Goal: Task Accomplishment & Management: Manage account settings

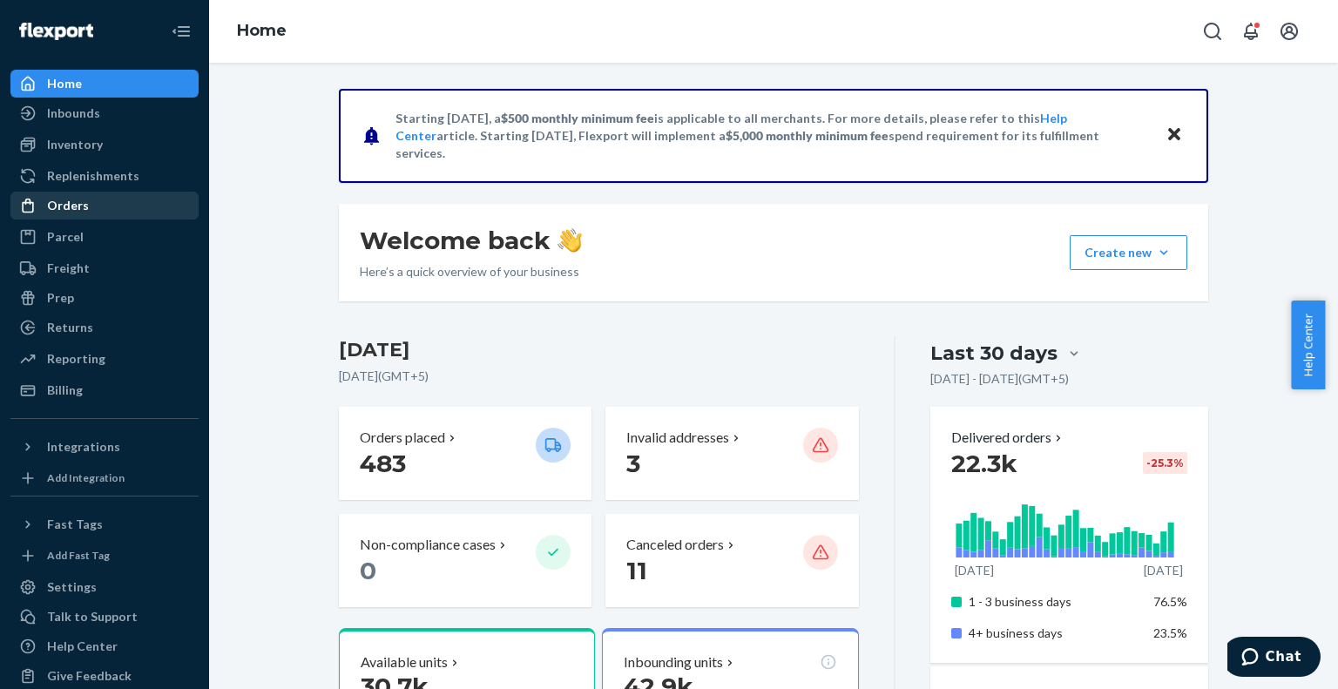
click at [97, 201] on div "Orders" at bounding box center [104, 205] width 185 height 24
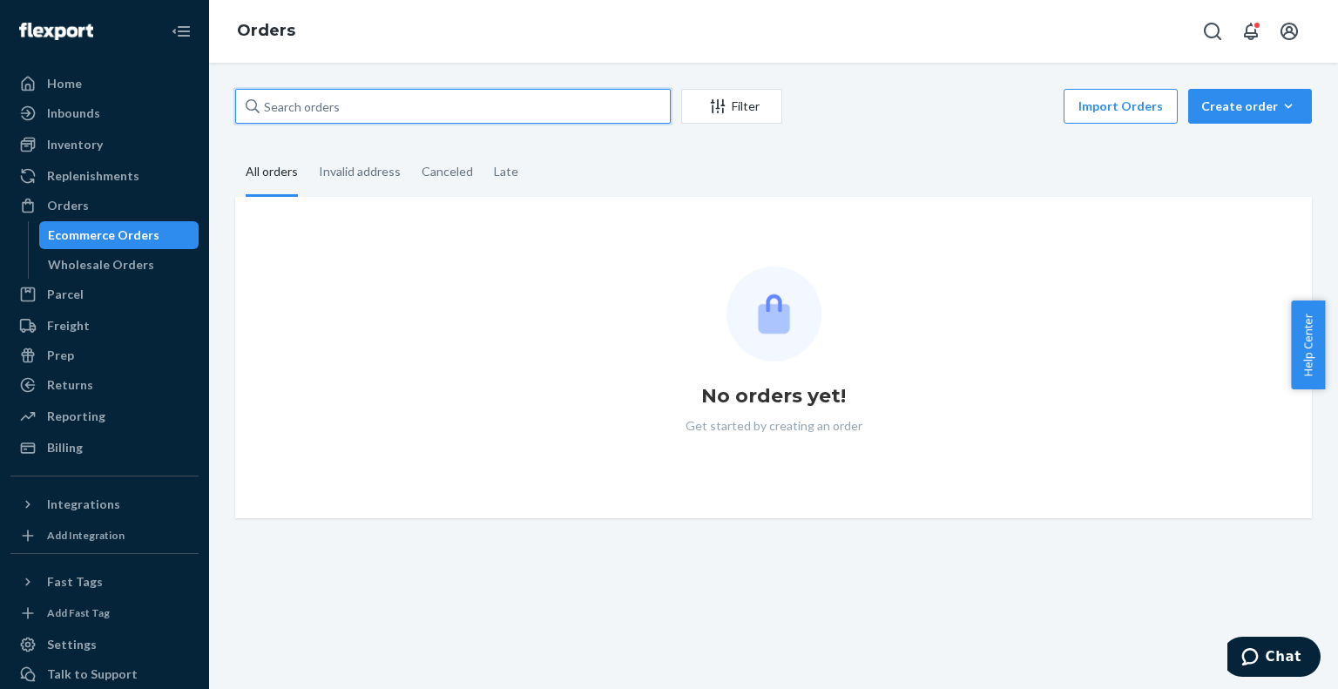
click at [307, 107] on input "text" at bounding box center [453, 106] width 436 height 35
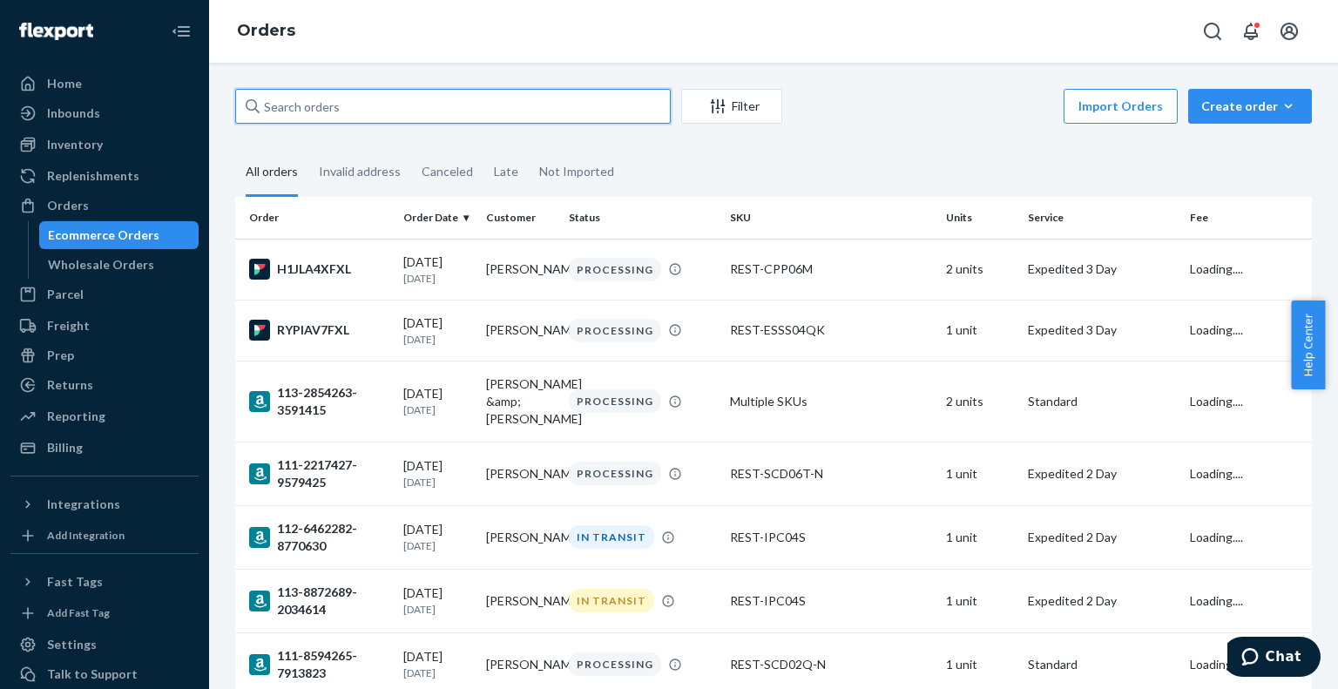
paste input "US25342048"
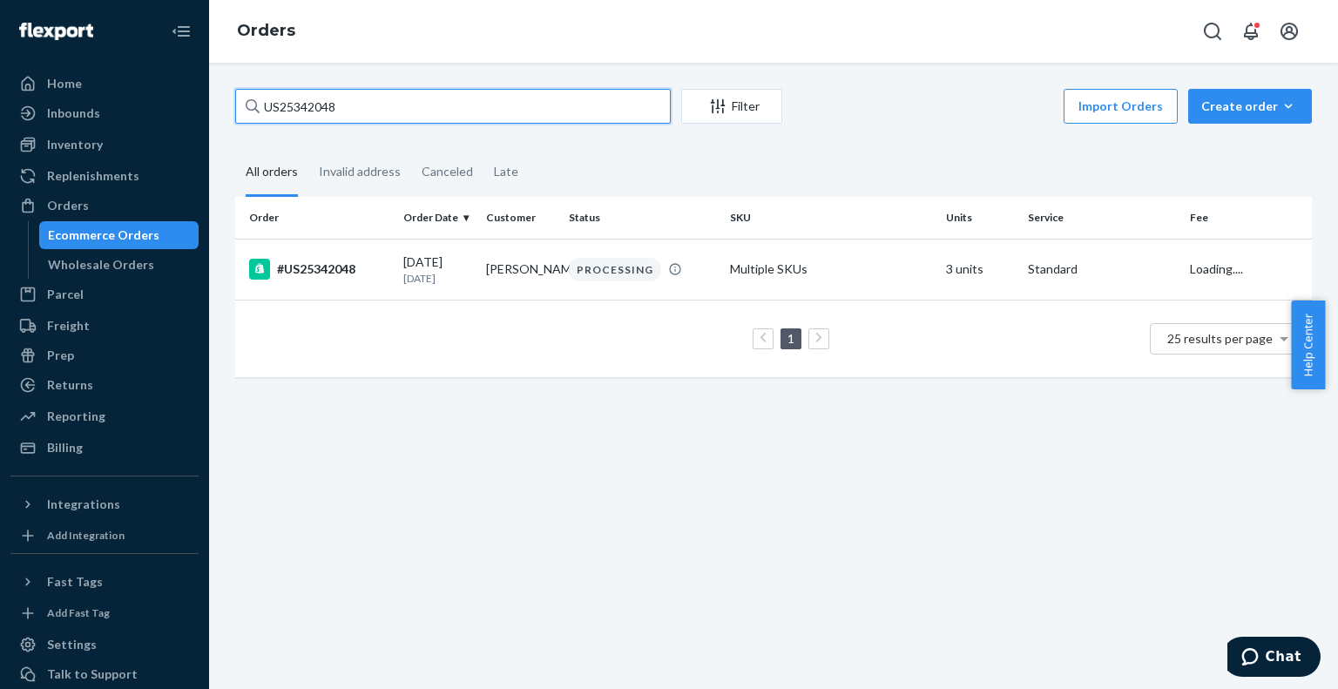
type input "US25342048"
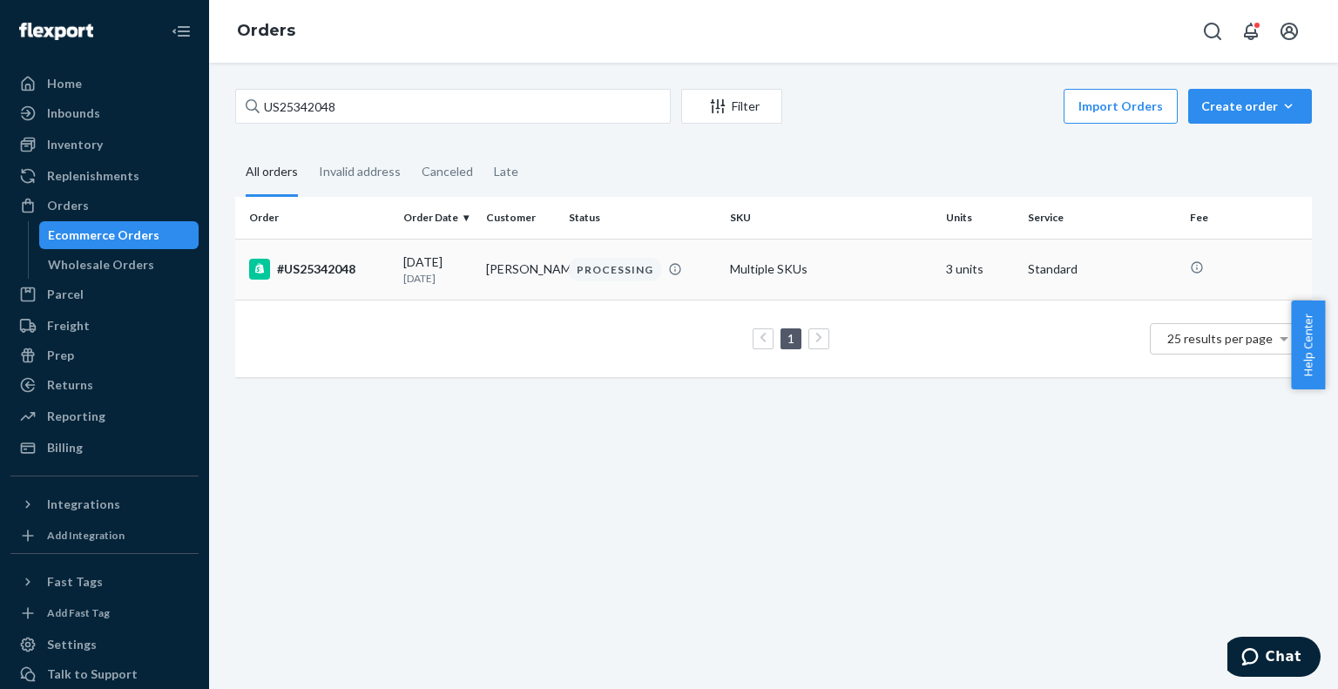
click at [398, 262] on td "[DATE] [DATE]" at bounding box center [437, 269] width 83 height 61
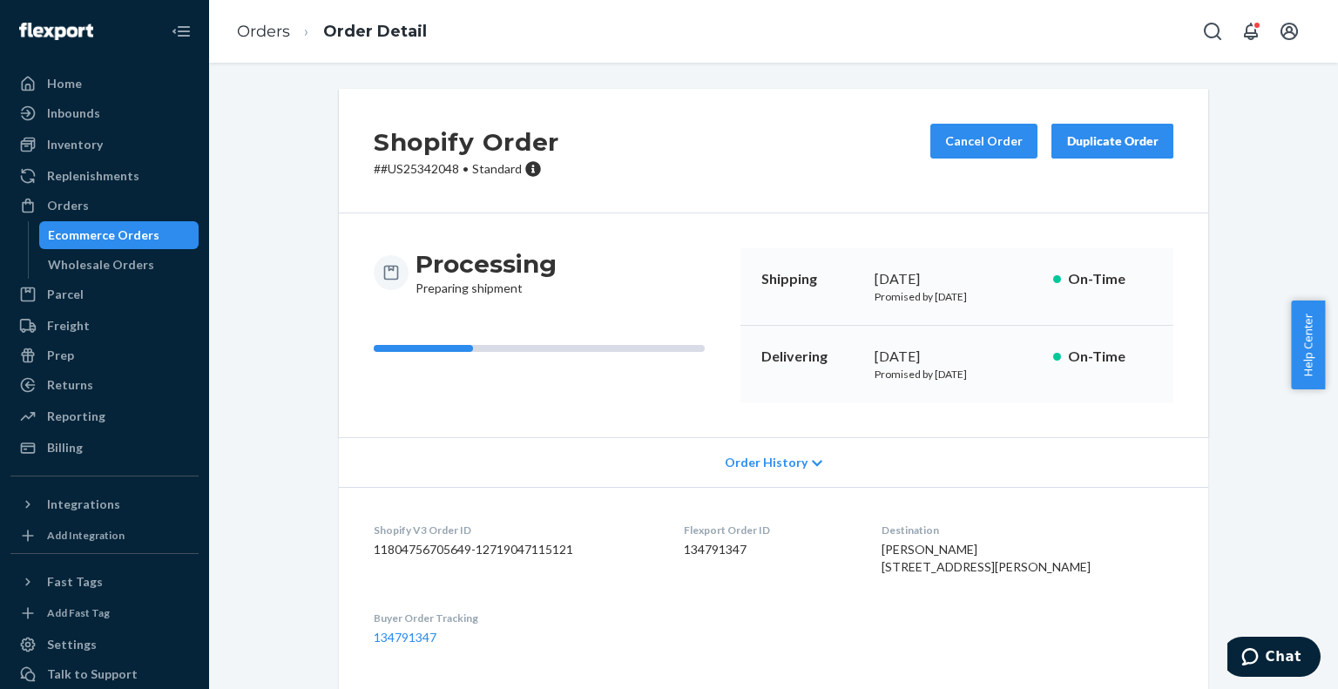
click at [973, 162] on div "Cancel Order Duplicate Order" at bounding box center [1052, 151] width 257 height 54
click at [977, 128] on button "Cancel Order" at bounding box center [984, 141] width 107 height 35
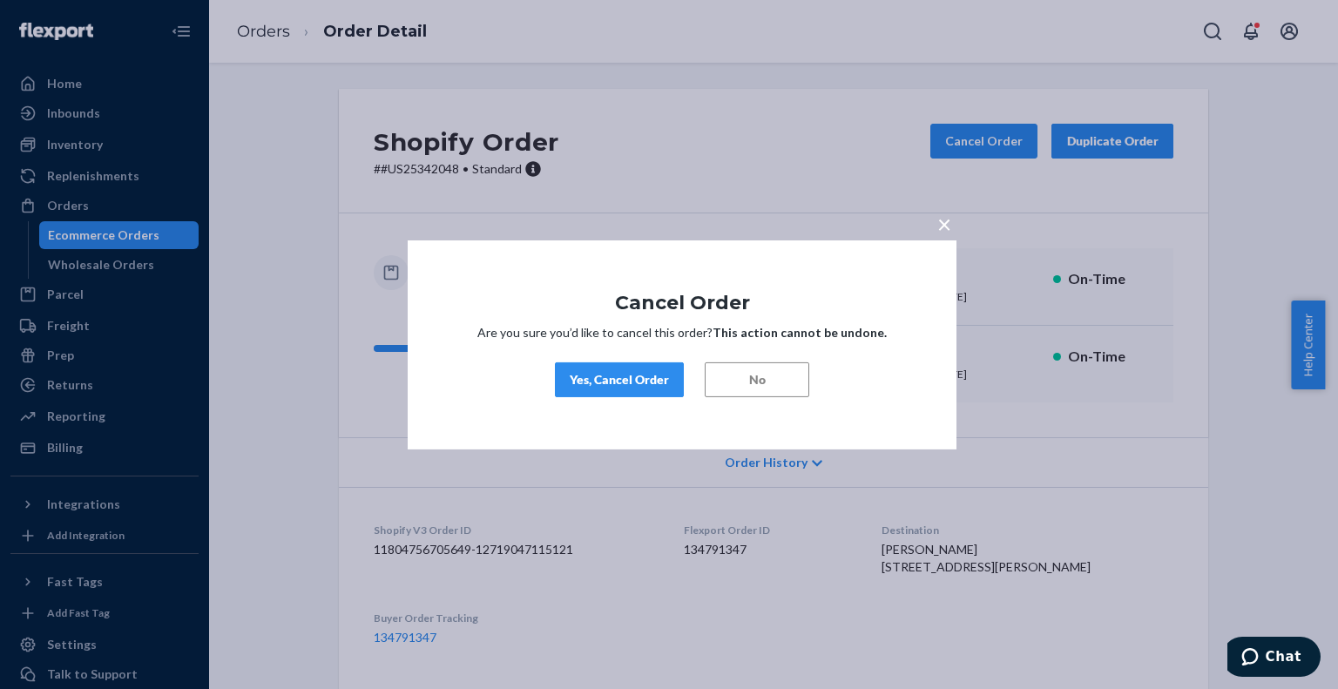
click at [619, 388] on div "Yes, Cancel Order" at bounding box center [619, 379] width 99 height 17
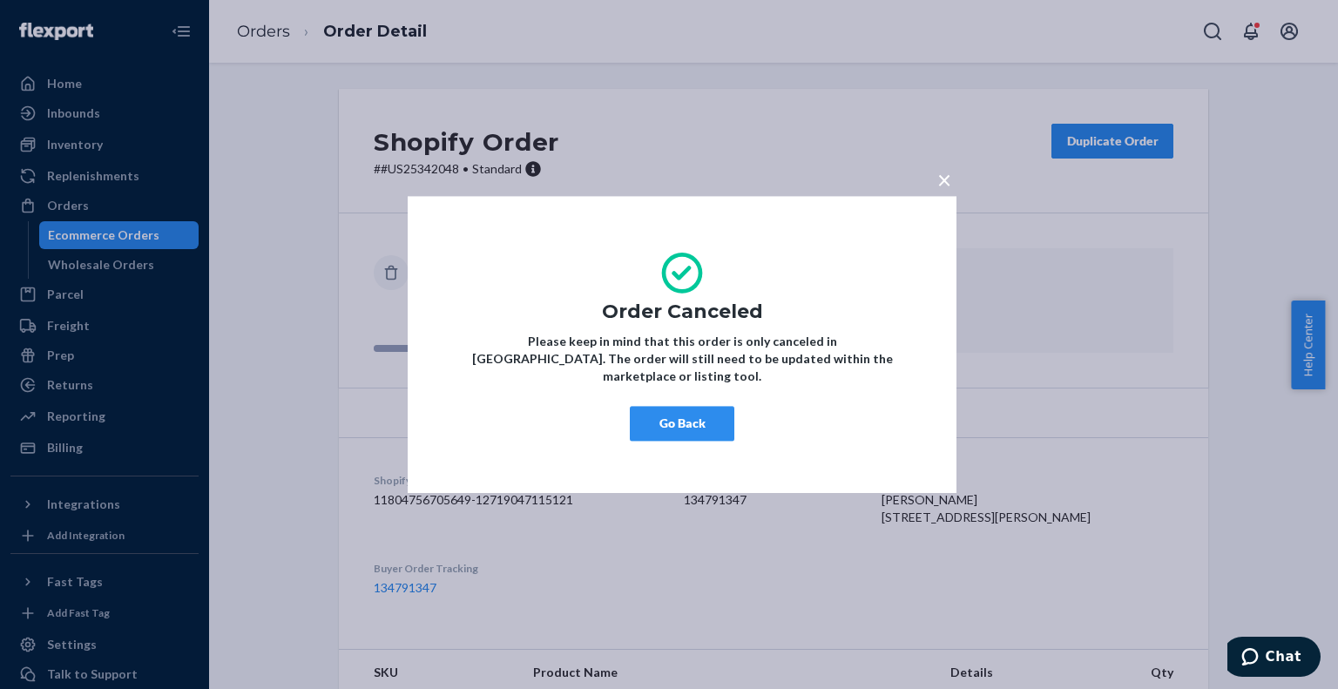
click at [704, 406] on button "Go Back" at bounding box center [682, 423] width 105 height 35
